Goal: Transaction & Acquisition: Purchase product/service

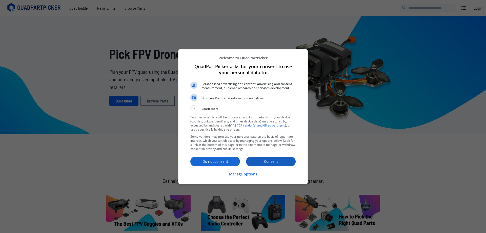
click at [256, 161] on p "Consent" at bounding box center [271, 161] width 50 height 5
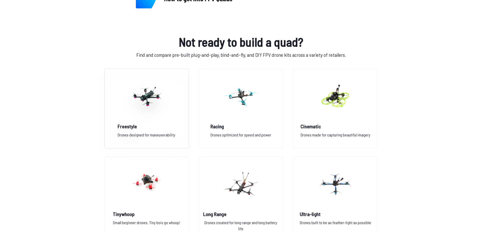
scroll to position [380, 0]
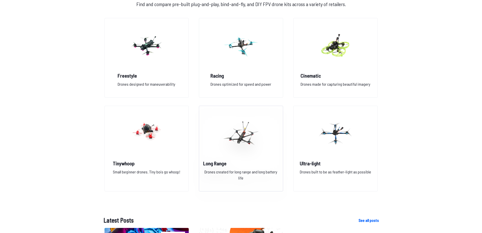
click at [233, 141] on img at bounding box center [241, 133] width 36 height 45
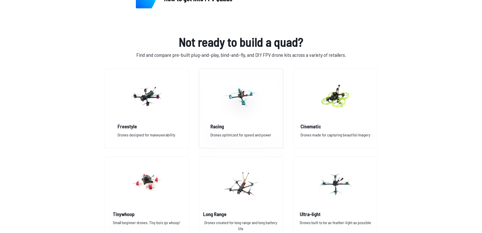
scroll to position [354, 0]
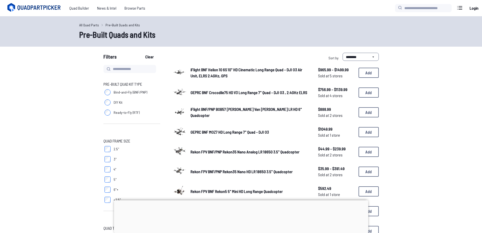
click at [216, 72] on span "iFlight BNF Helion 10 6S 10" HD Cinematic Long Range Quad - DJI O3 Air Unit, EL…" at bounding box center [247, 72] width 112 height 11
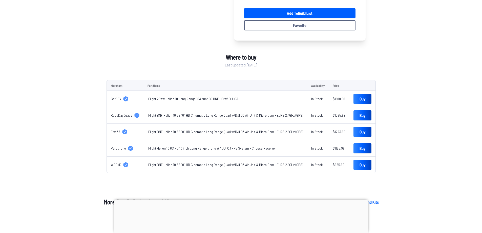
scroll to position [76, 0]
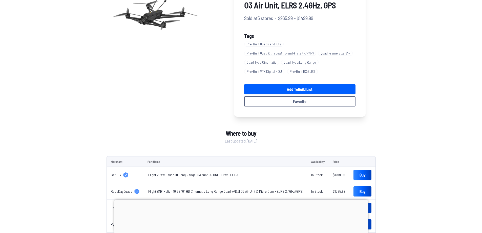
click at [166, 174] on link "iFlight 2Raw Helion 10 Long Range 10&quot 6S BNF HD w/ DJI O3" at bounding box center [193, 174] width 91 height 4
